Goal: Information Seeking & Learning: Find specific page/section

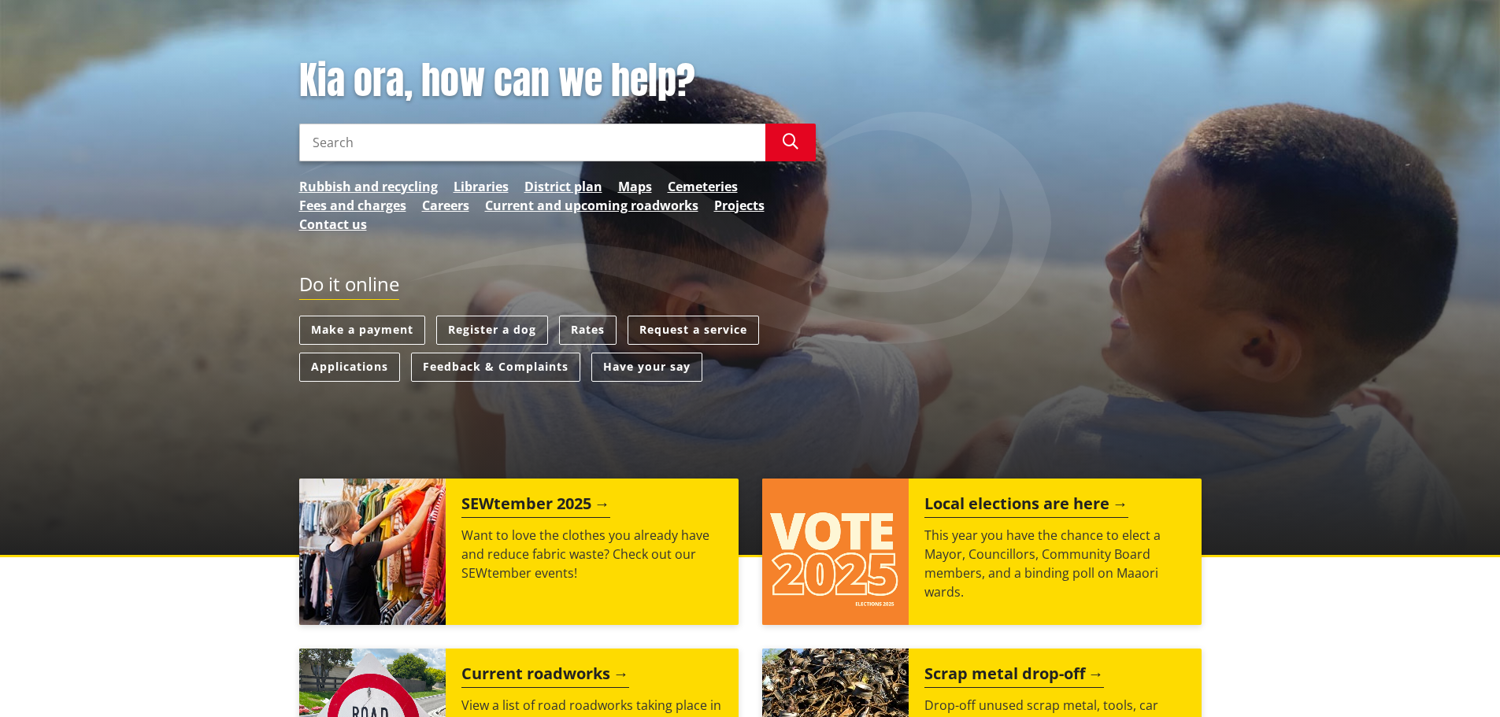
scroll to position [157, 0]
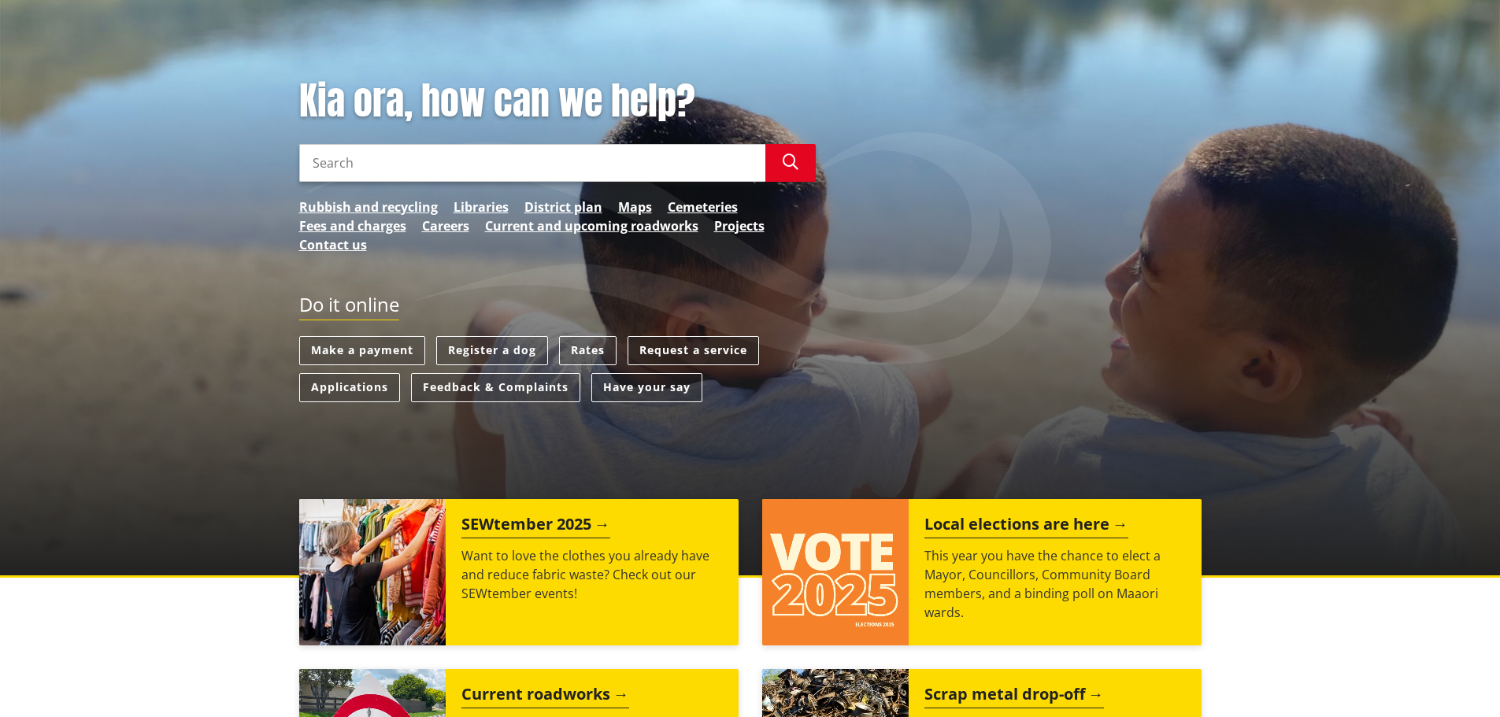
click at [718, 345] on link "Request a service" at bounding box center [692, 350] width 131 height 29
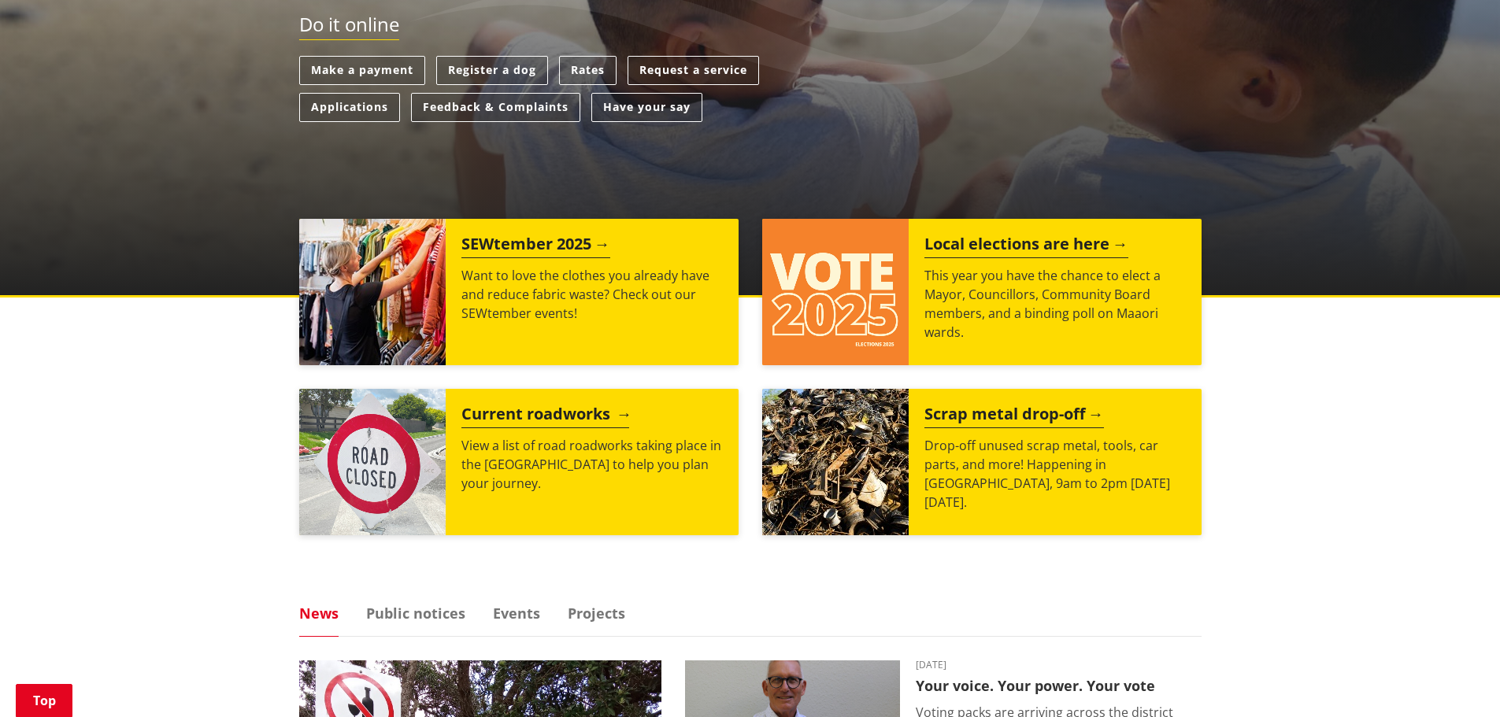
scroll to position [472, 0]
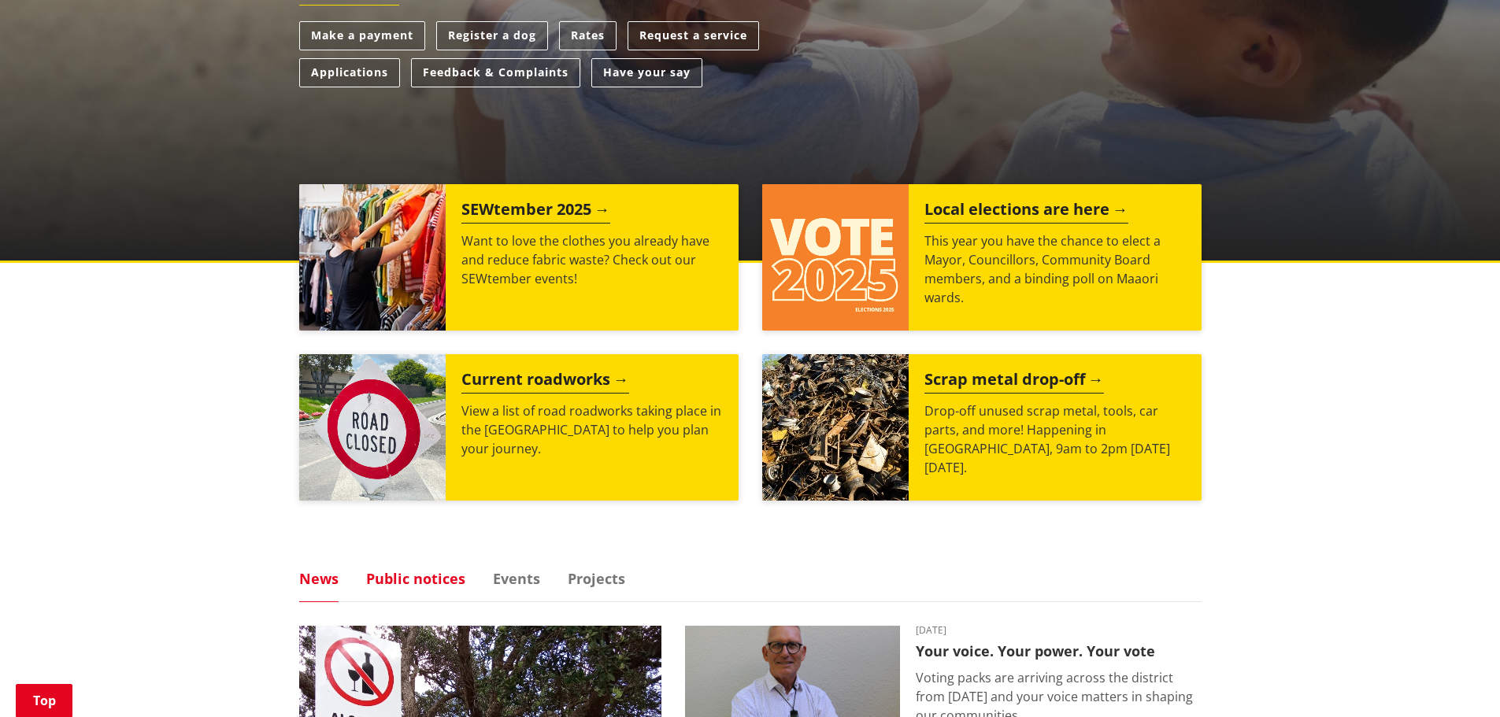
click at [376, 581] on link "Public notices" at bounding box center [415, 579] width 99 height 14
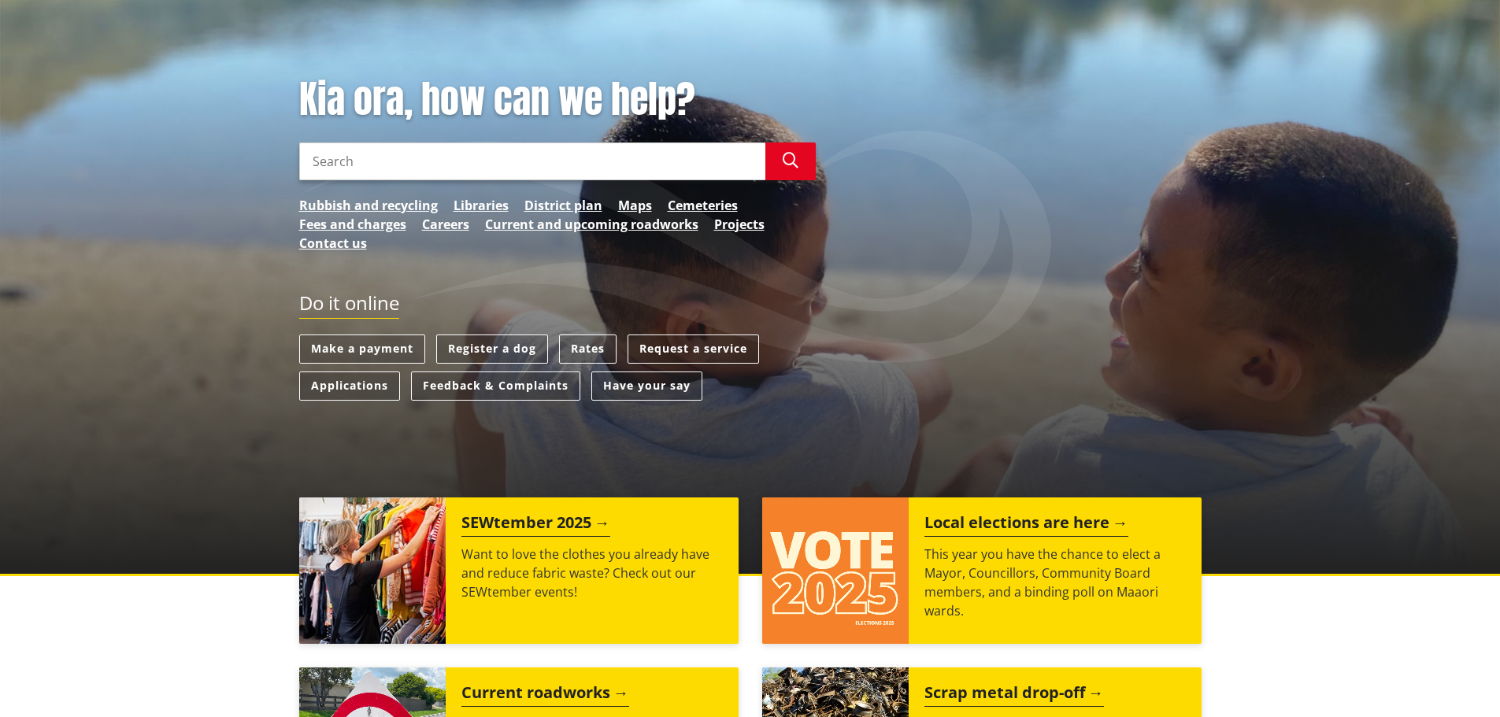
scroll to position [157, 0]
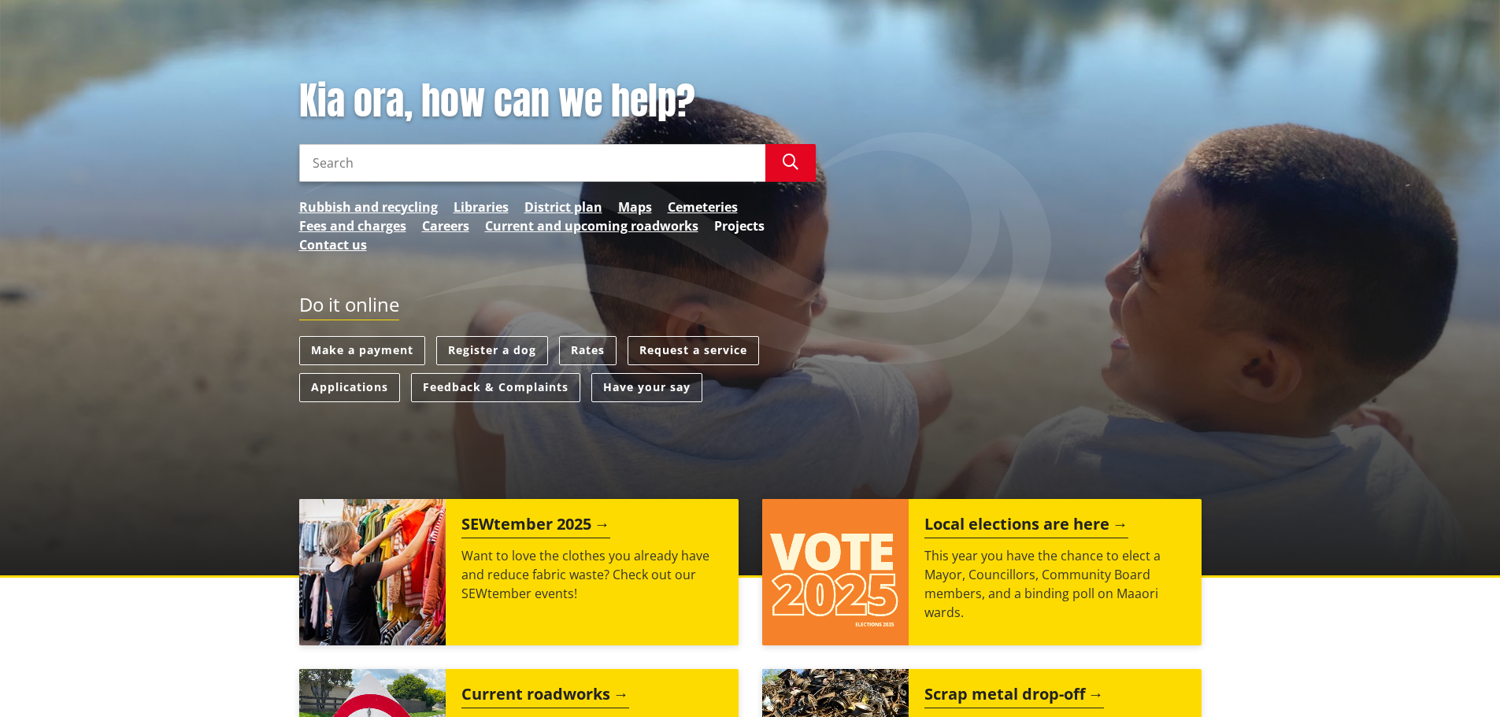
click at [729, 225] on link "Projects" at bounding box center [739, 226] width 50 height 19
click at [332, 385] on link "Applications" at bounding box center [349, 387] width 101 height 29
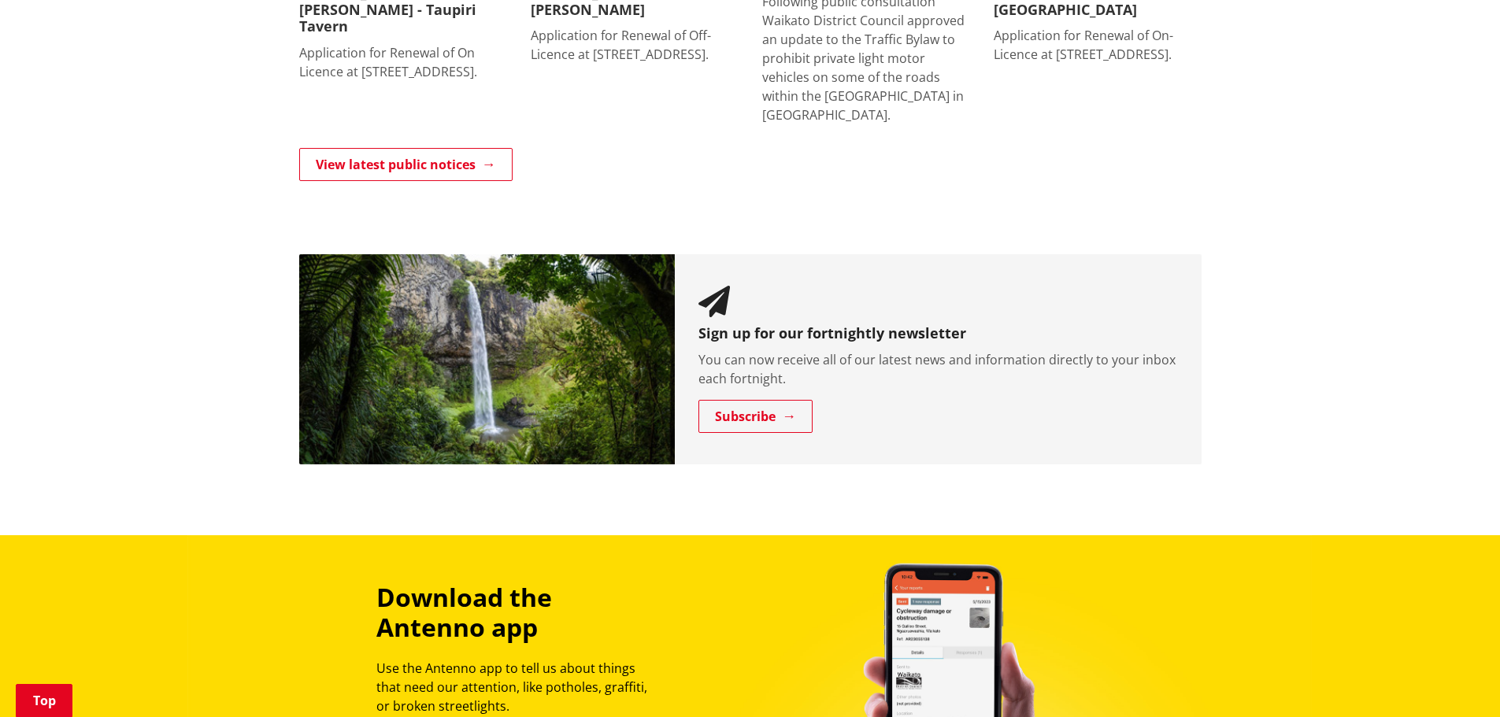
scroll to position [1181, 0]
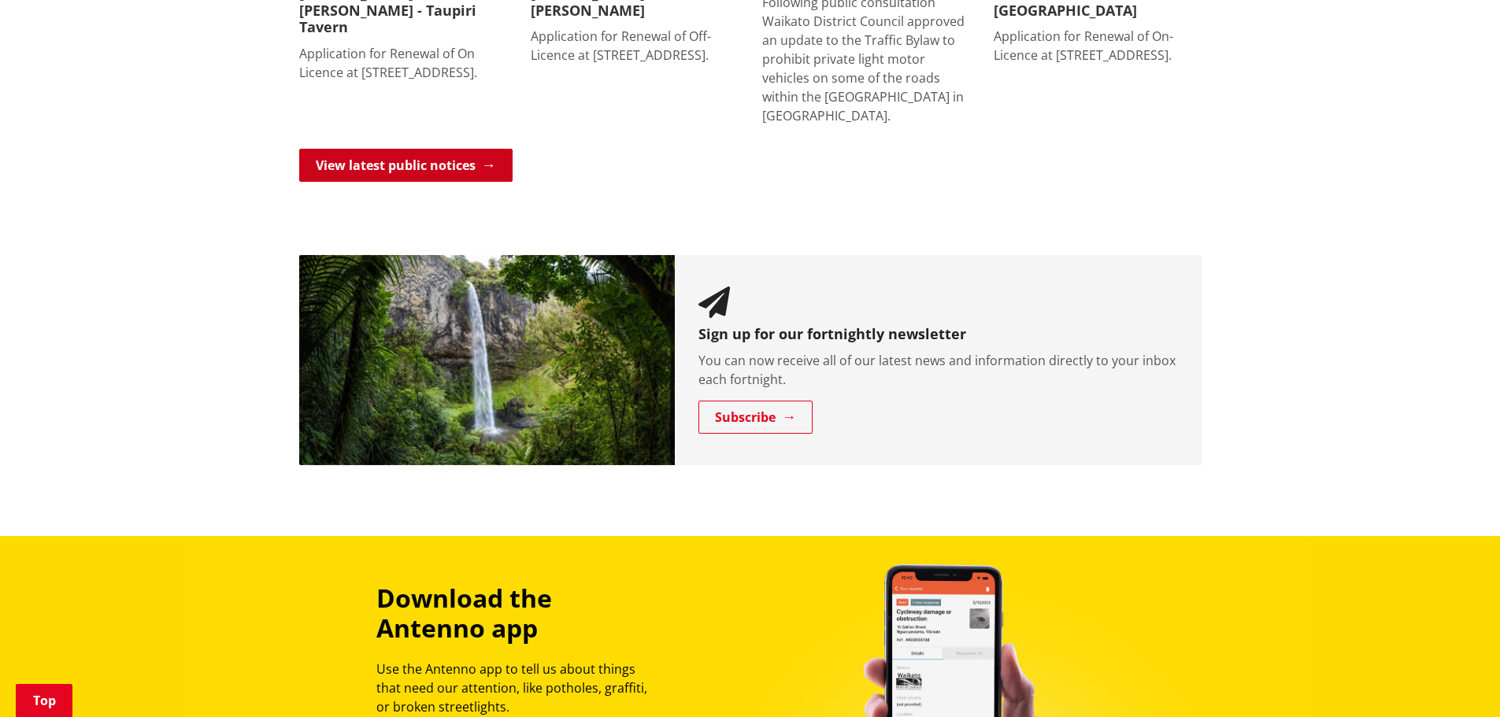
click at [439, 168] on link "View latest public notices" at bounding box center [405, 165] width 213 height 33
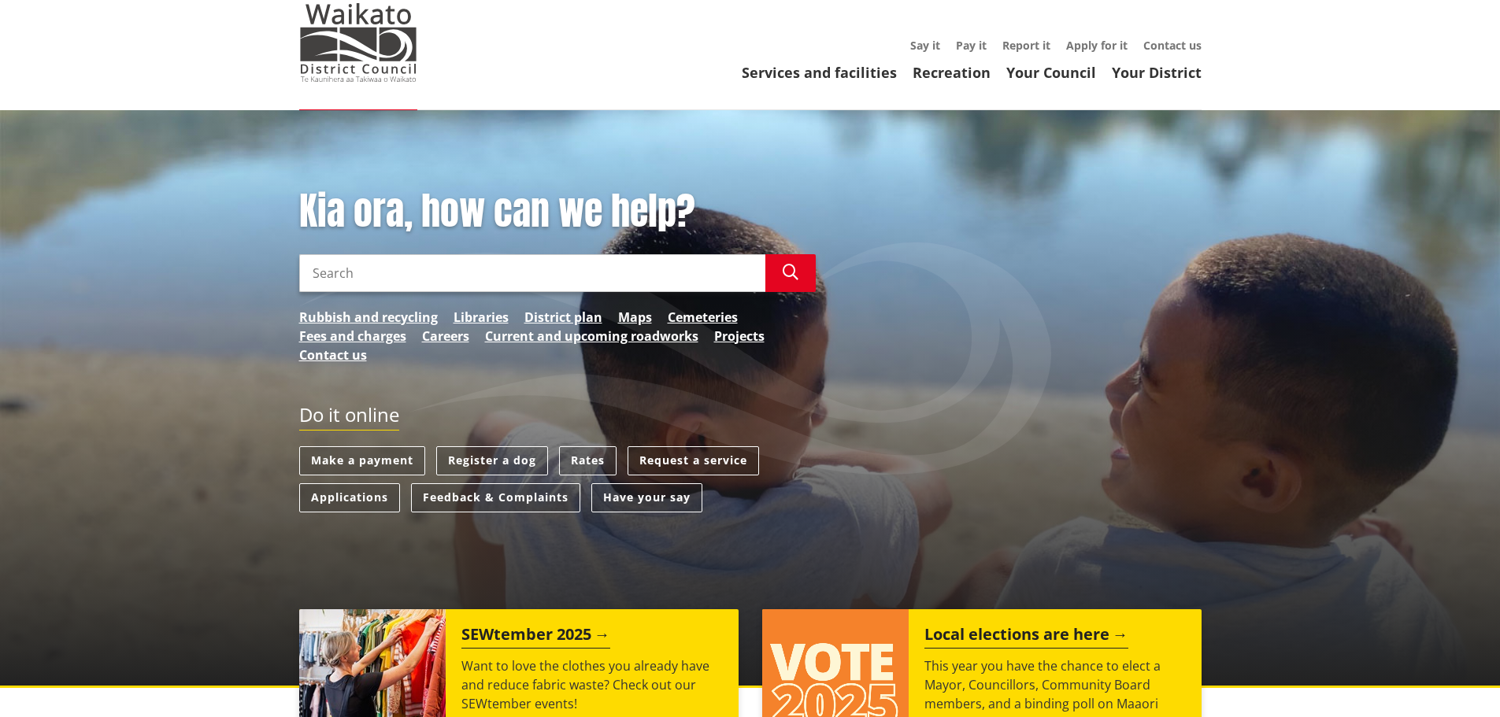
scroll to position [0, 0]
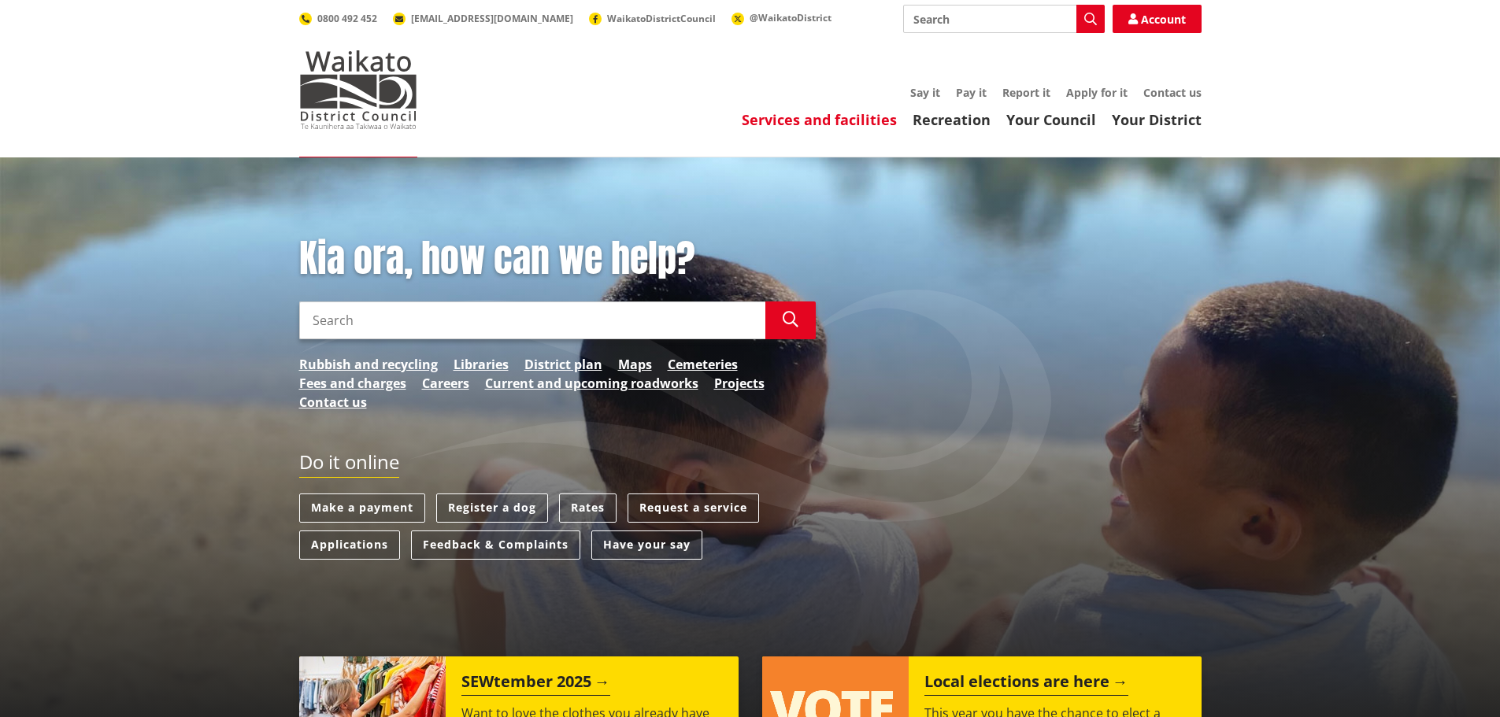
click at [830, 120] on link "Services and facilities" at bounding box center [819, 119] width 155 height 19
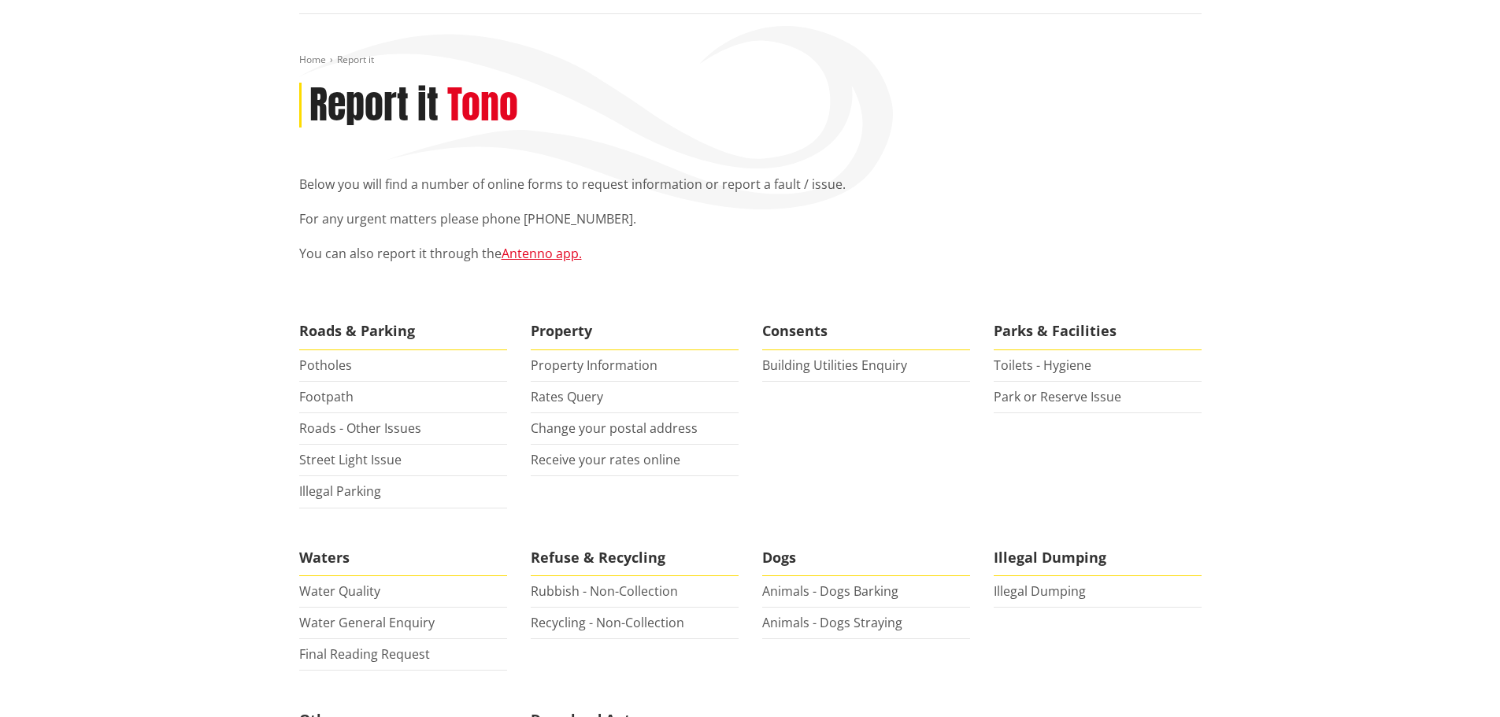
scroll to position [157, 0]
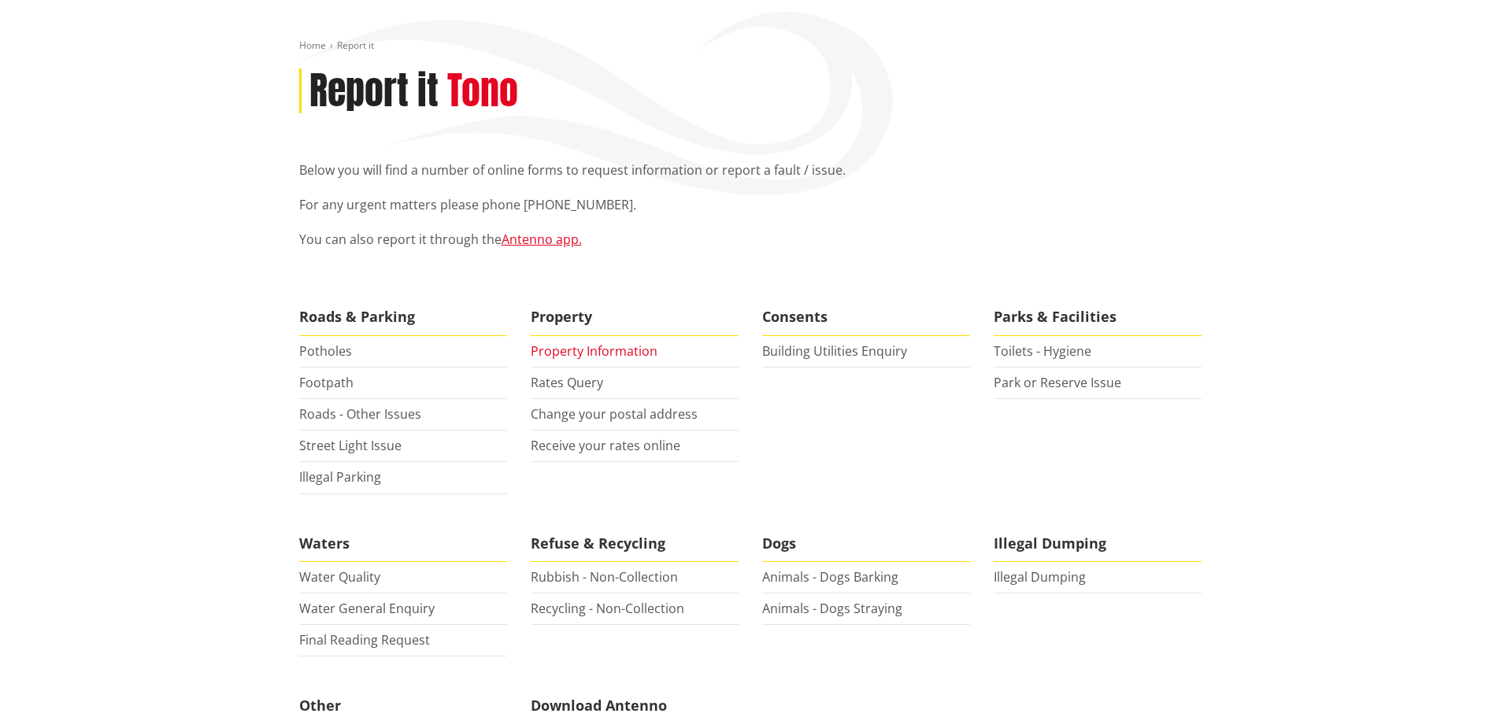
click at [581, 352] on link "Property Information" at bounding box center [594, 350] width 127 height 17
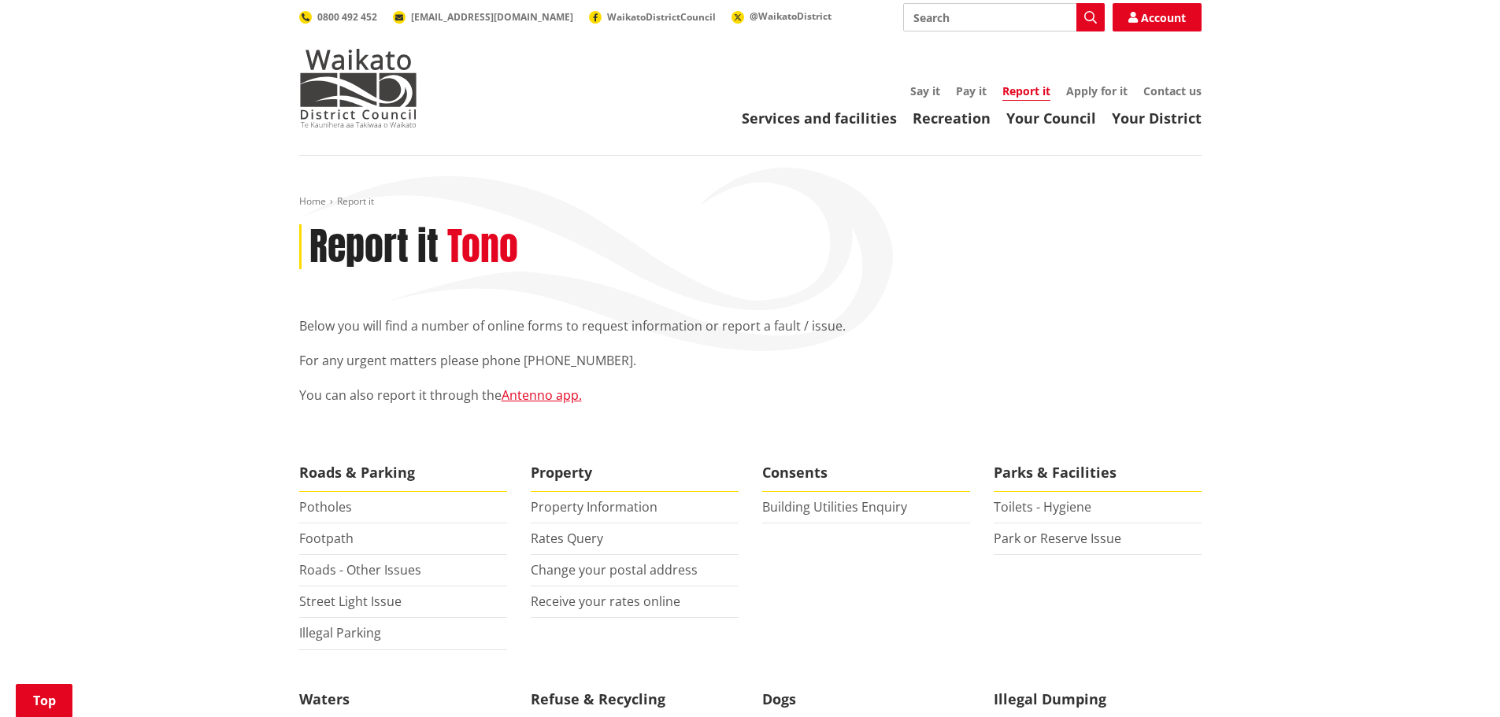
scroll to position [0, 0]
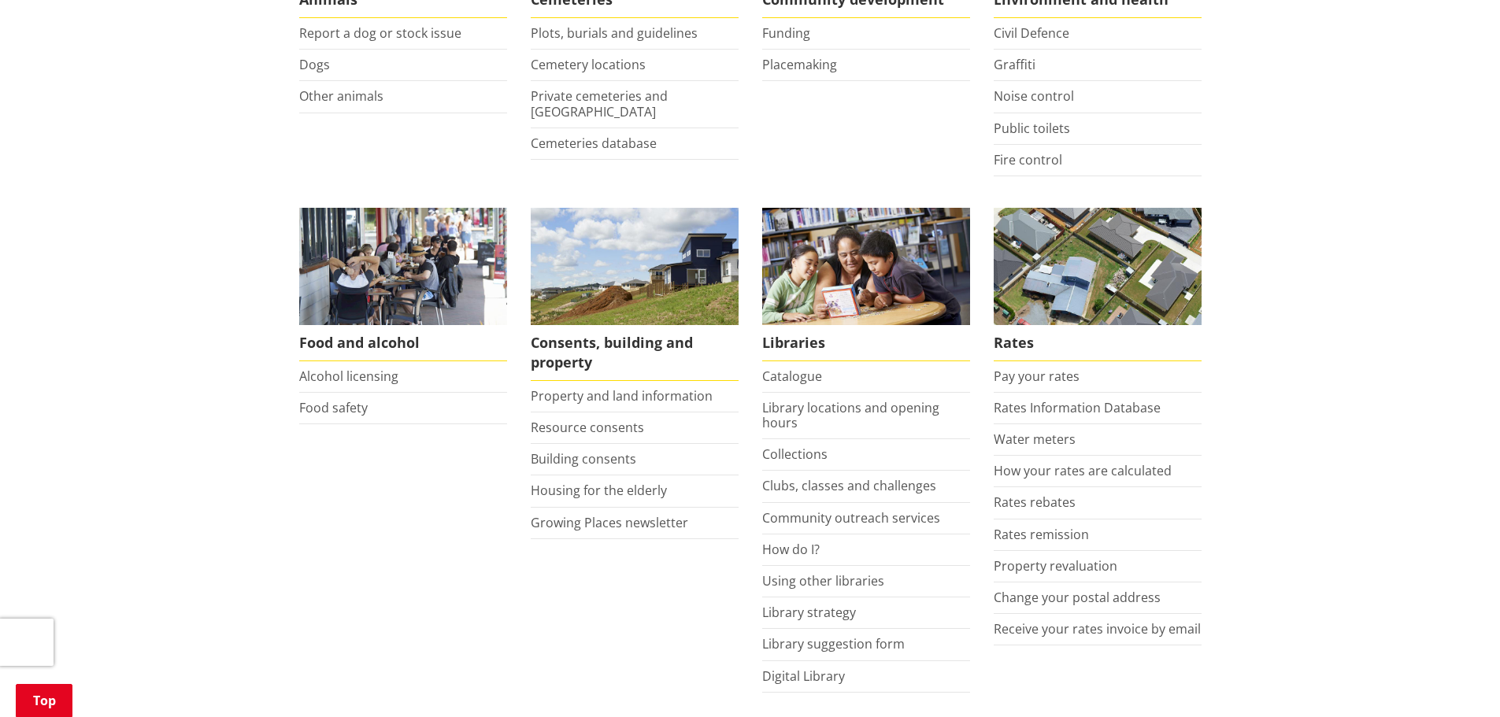
scroll to position [472, 0]
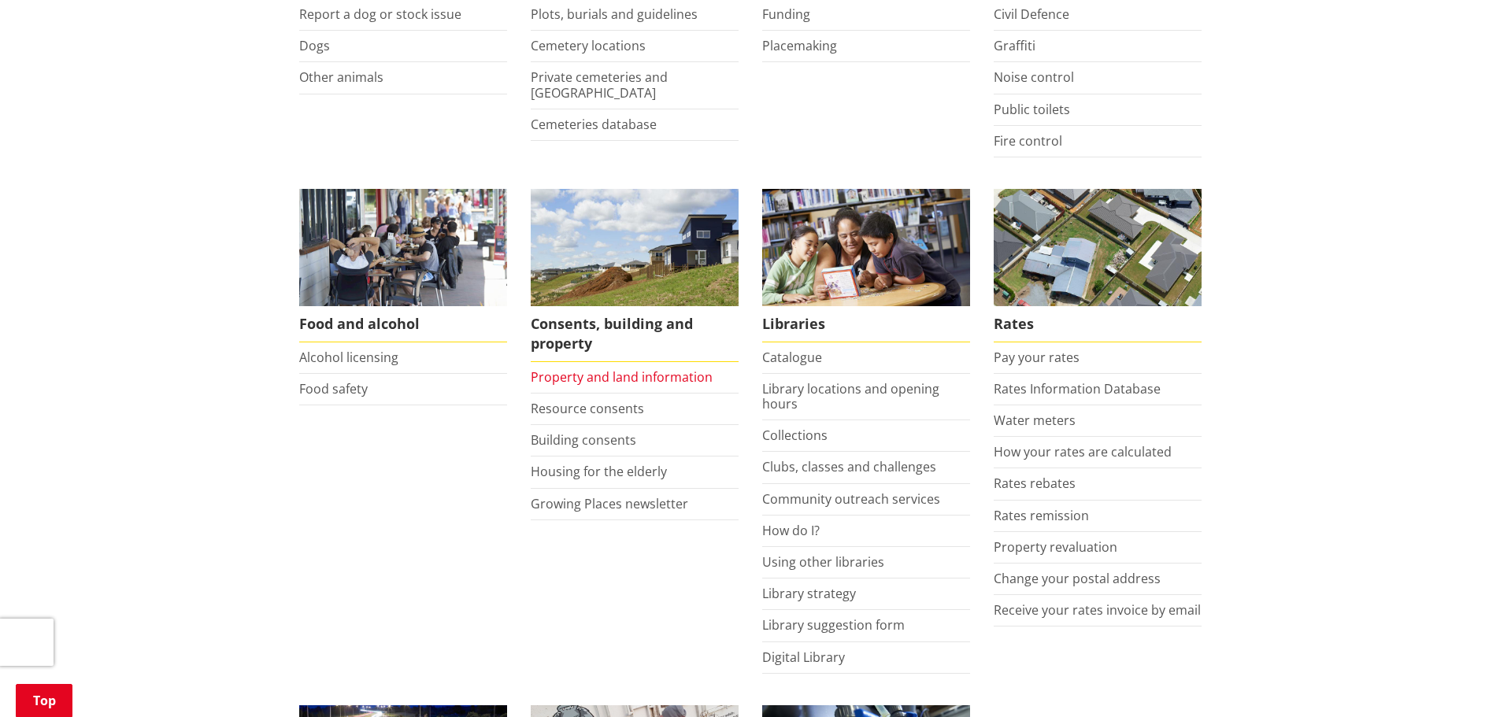
click at [568, 379] on link "Property and land information" at bounding box center [622, 376] width 182 height 17
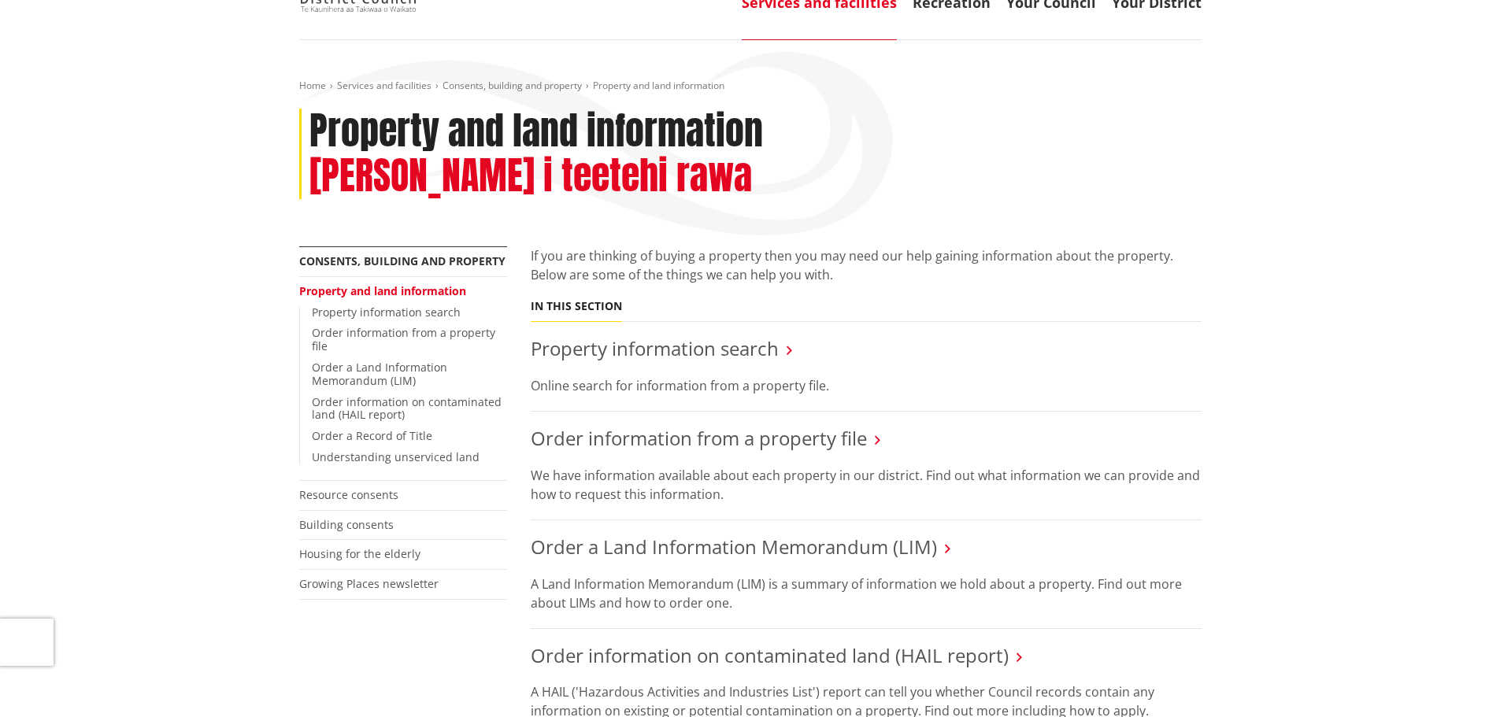
scroll to position [157, 0]
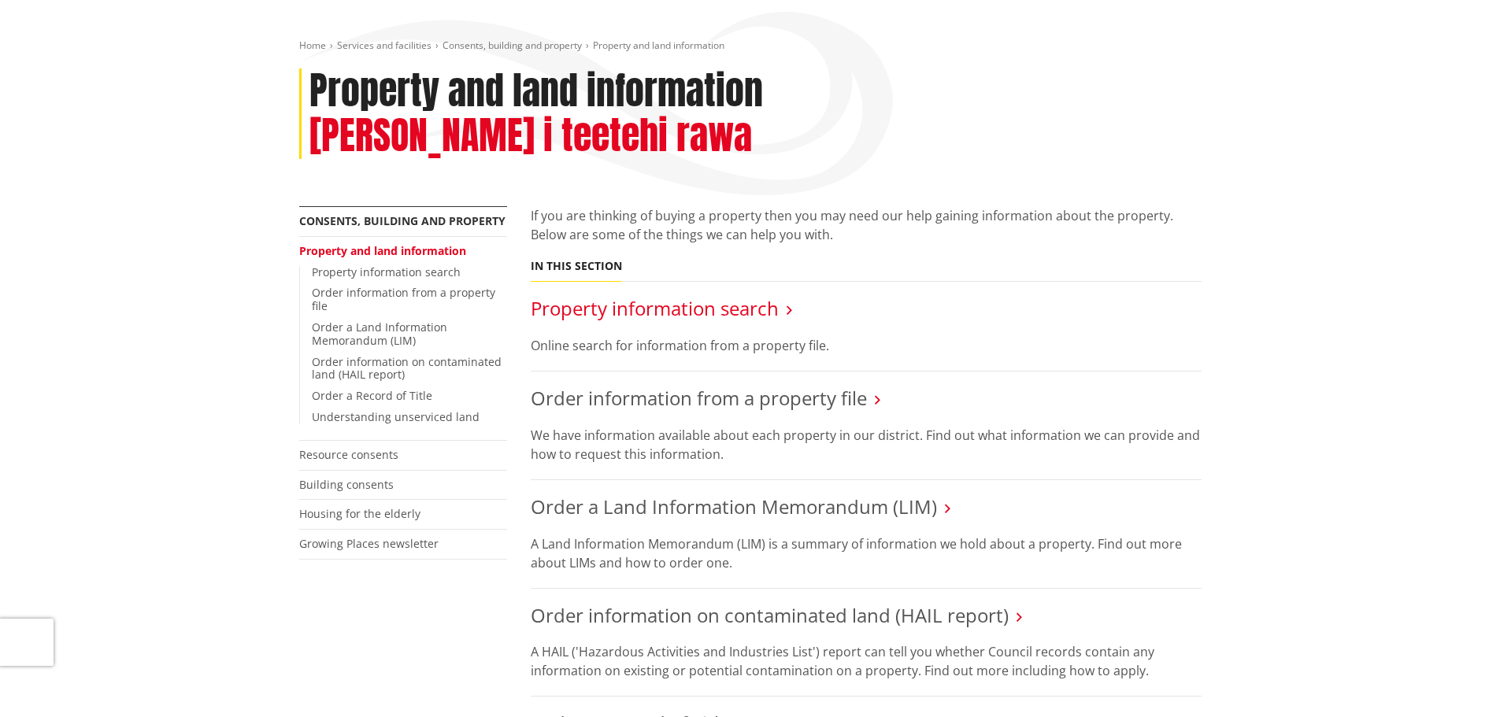
click at [583, 295] on link "Property information search" at bounding box center [655, 308] width 248 height 26
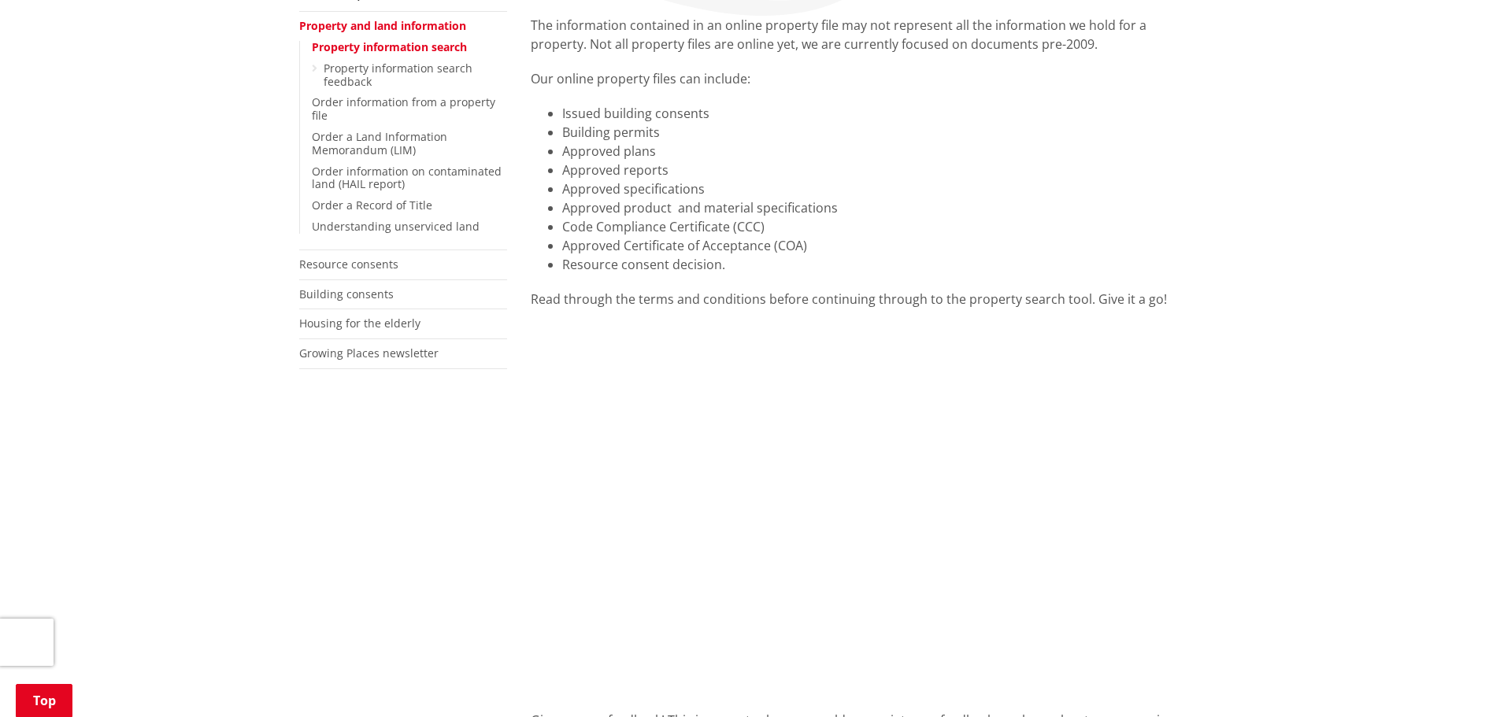
scroll to position [394, 0]
